Goal: Check status

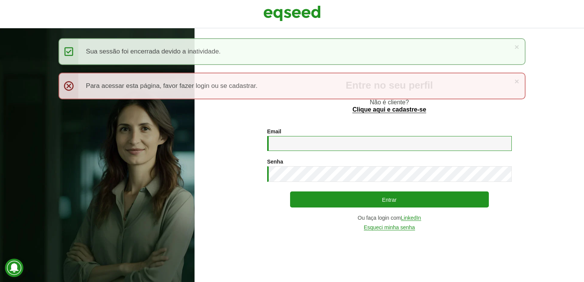
click at [300, 144] on input "Email *" at bounding box center [389, 143] width 245 height 15
type input "**********"
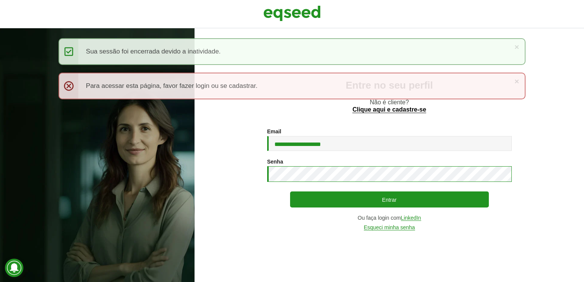
click at [290, 191] on button "Entrar" at bounding box center [389, 199] width 199 height 16
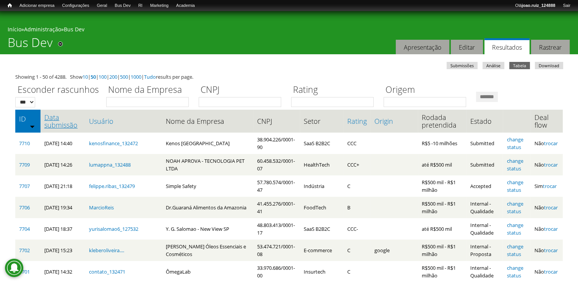
click at [64, 126] on link "Data submissão" at bounding box center [62, 120] width 37 height 15
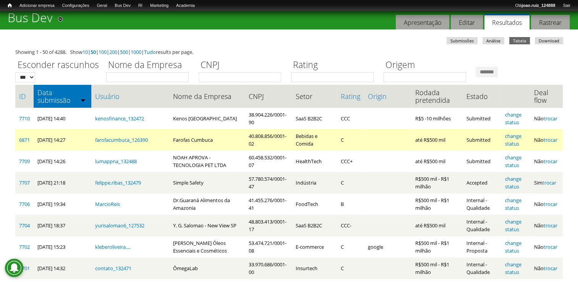
scroll to position [38, 0]
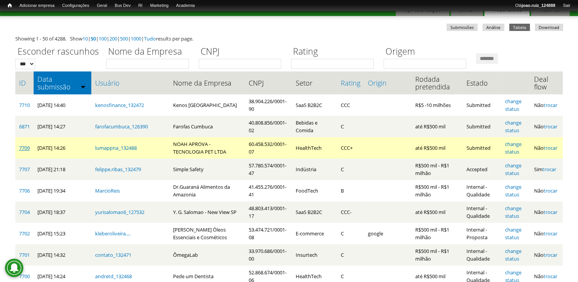
click at [24, 148] on link "7709" at bounding box center [24, 147] width 11 height 7
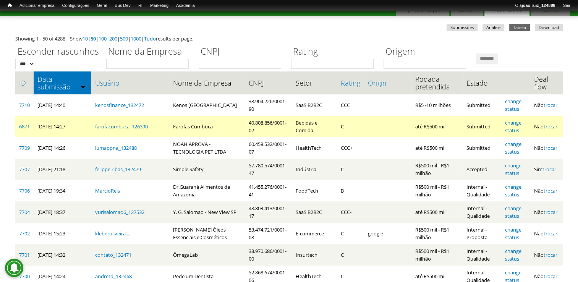
click at [22, 125] on link "6871" at bounding box center [24, 126] width 11 height 7
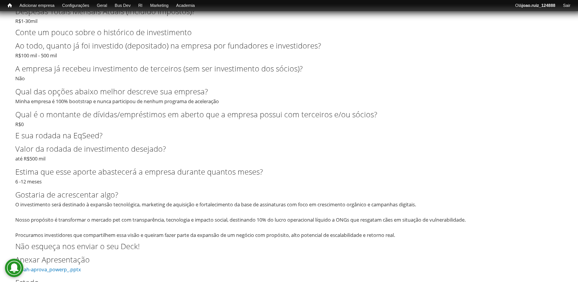
scroll to position [1681, 0]
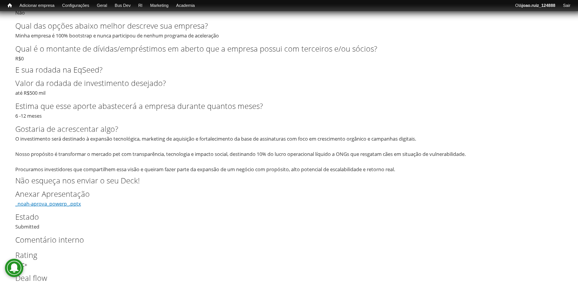
click at [67, 204] on link "_noah-aprova_powerp_.pptx" at bounding box center [48, 203] width 66 height 7
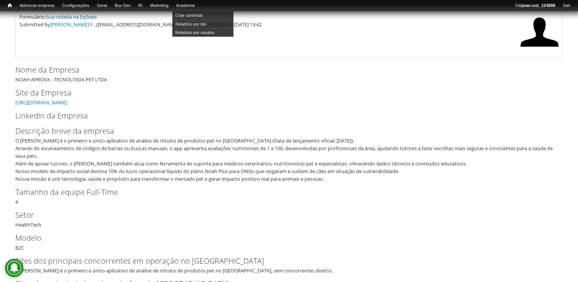
scroll to position [0, 0]
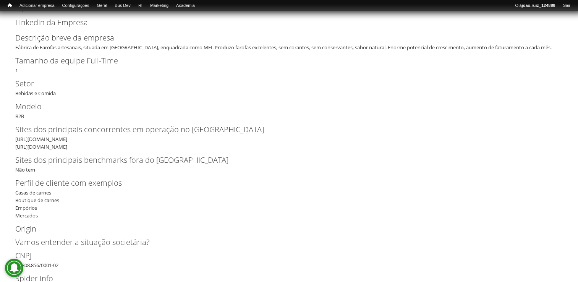
scroll to position [153, 0]
